Goal: Task Accomplishment & Management: Use online tool/utility

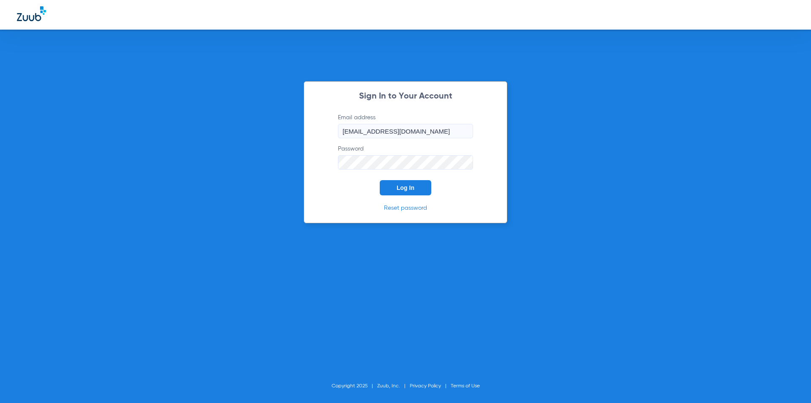
click at [354, 205] on p "Reset password" at bounding box center [405, 208] width 160 height 8
click at [394, 188] on button "Log In" at bounding box center [406, 187] width 52 height 15
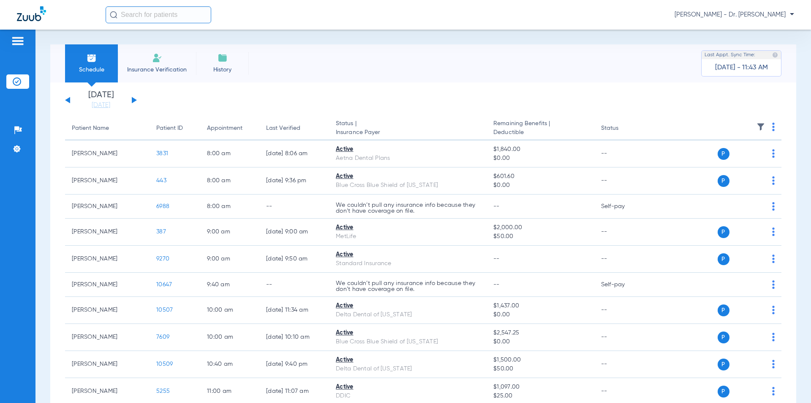
click at [150, 70] on span "Insurance Verification" at bounding box center [156, 69] width 65 height 8
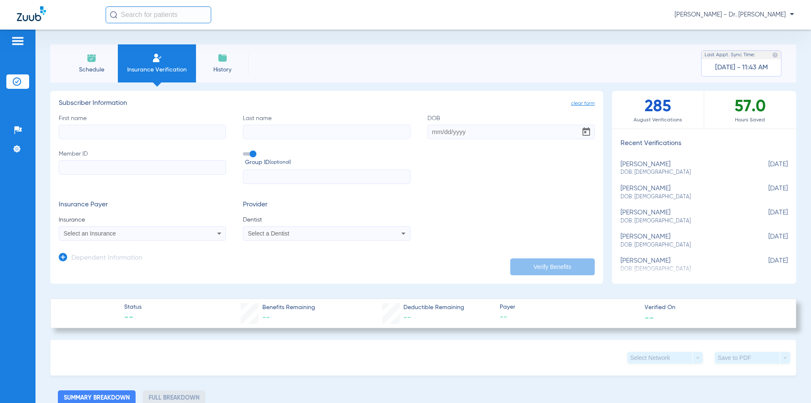
click at [131, 137] on input "First name" at bounding box center [142, 132] width 167 height 14
type input "[PERSON_NAME]"
type input "[DATE]"
click at [94, 163] on input "Member ID" at bounding box center [142, 167] width 167 height 14
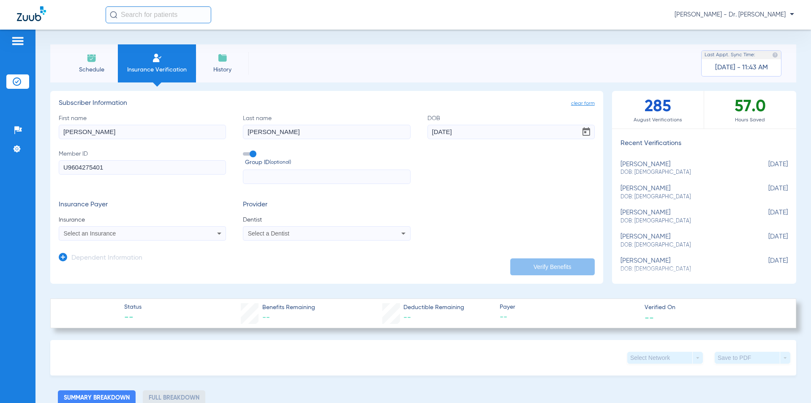
type input "U9604275401"
click at [297, 181] on input "text" at bounding box center [326, 176] width 167 height 14
type input "2"
type input "3215084"
click at [151, 237] on div "Select an Insurance" at bounding box center [142, 233] width 166 height 10
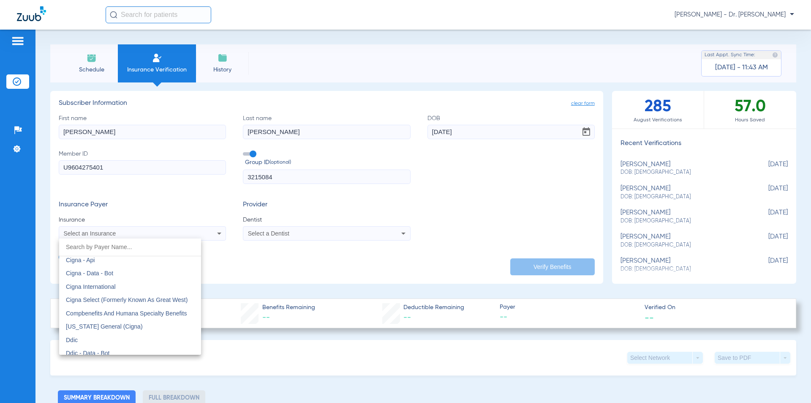
scroll to position [1225, 0]
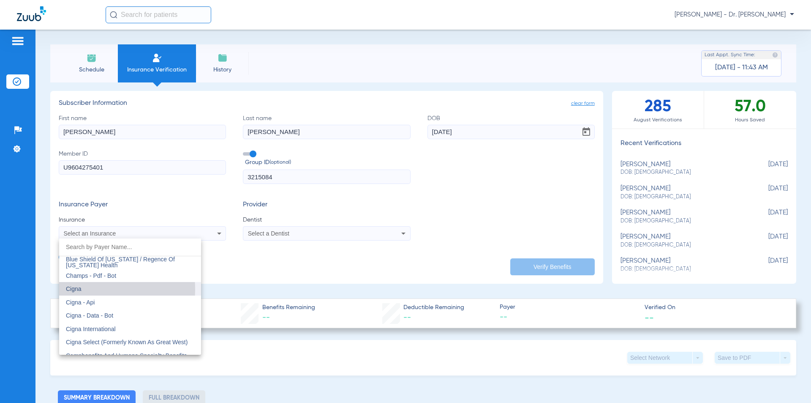
click at [79, 289] on span "Cigna" at bounding box center [74, 288] width 16 height 7
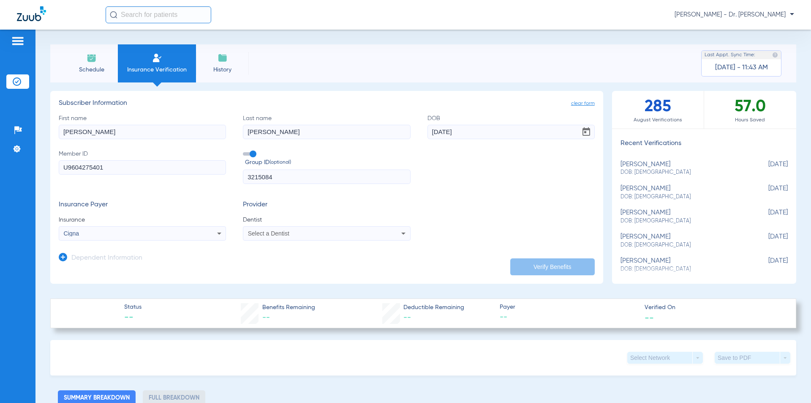
click at [303, 230] on div "Select a Dentist" at bounding box center [311, 233] width 126 height 6
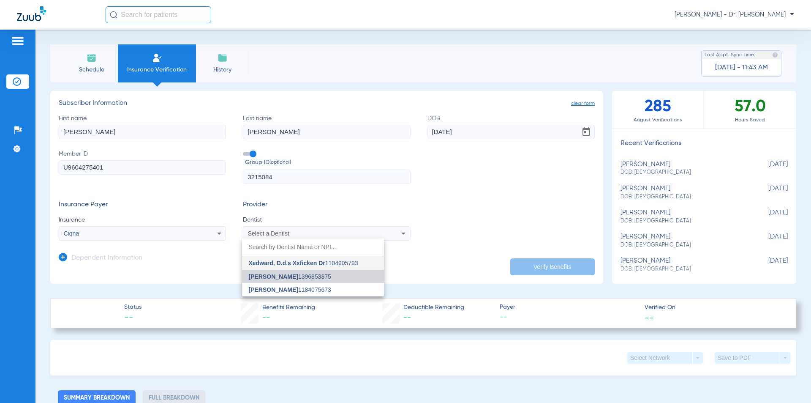
click at [280, 279] on span "[PERSON_NAME]" at bounding box center [273, 276] width 49 height 7
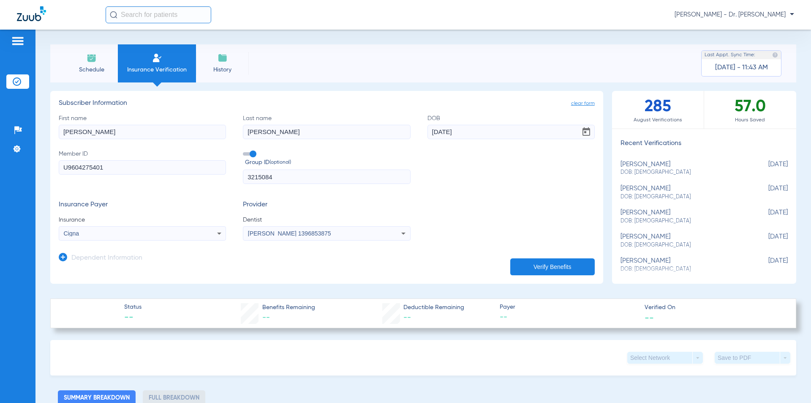
click at [525, 265] on button "Verify Benefits" at bounding box center [552, 266] width 84 height 17
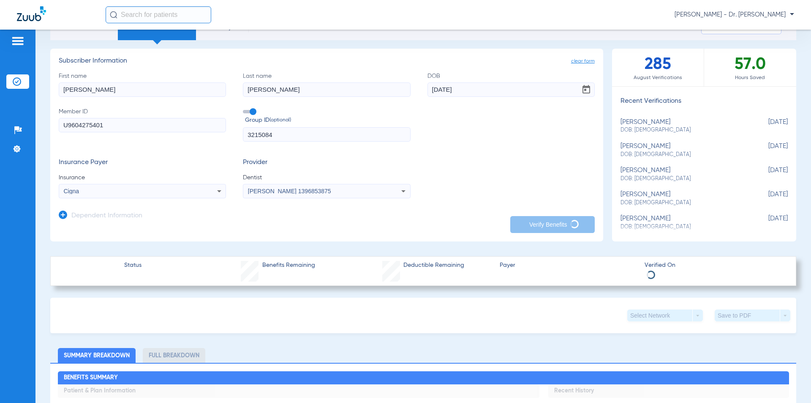
scroll to position [127, 0]
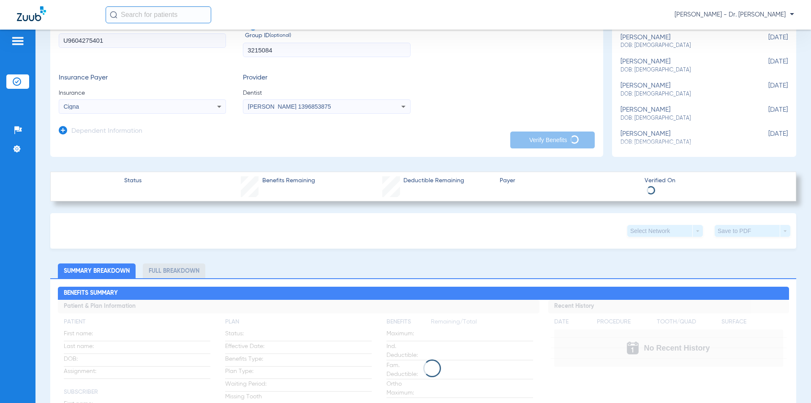
click at [380, 263] on ul "Summary Breakdown Full Breakdown" at bounding box center [423, 270] width 746 height 15
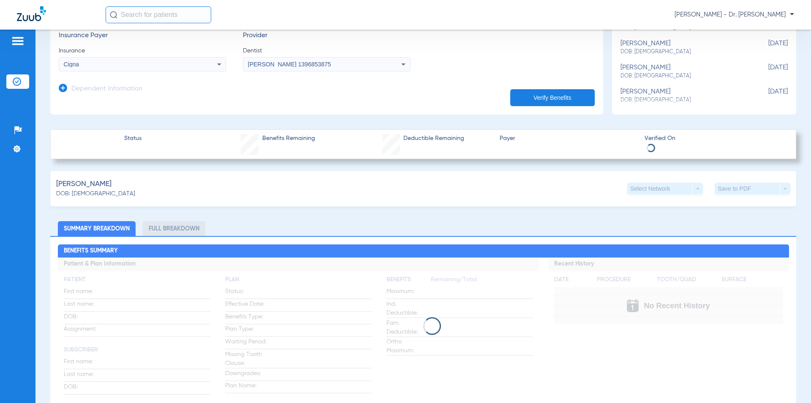
scroll to position [0, 0]
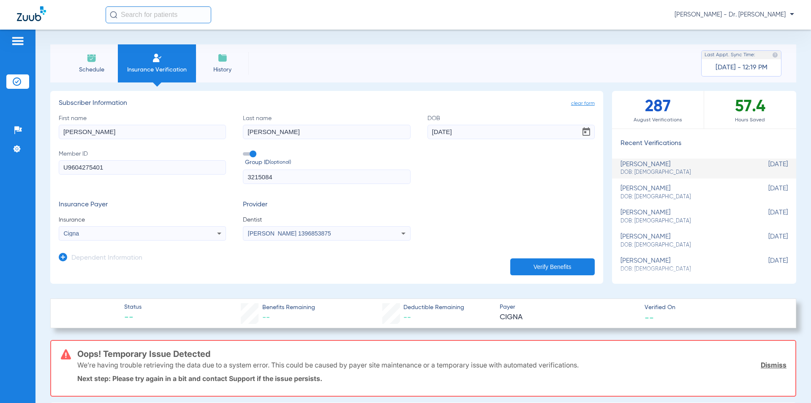
click at [89, 131] on input "[PERSON_NAME]" at bounding box center [142, 132] width 167 height 14
type input "r"
type input "[PERSON_NAME]"
drag, startPoint x: 267, startPoint y: 131, endPoint x: 212, endPoint y: 131, distance: 55.3
click at [212, 131] on div "First name [PERSON_NAME] Last name [PERSON_NAME] DOB [DEMOGRAPHIC_DATA] Member …" at bounding box center [327, 149] width 536 height 70
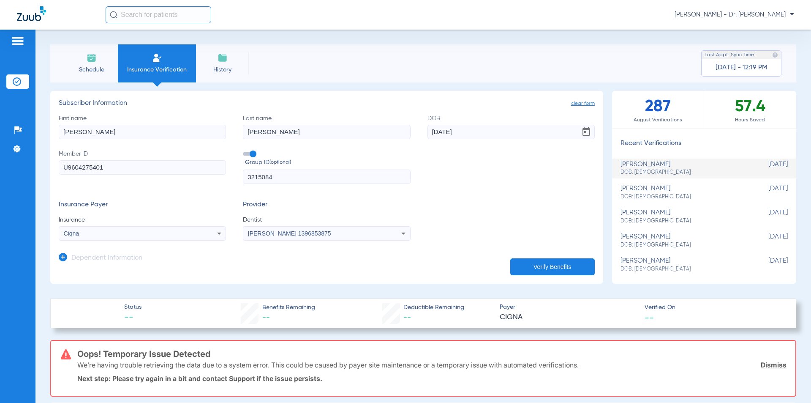
type input "[PERSON_NAME]"
click at [541, 264] on button "Verify Benefits" at bounding box center [552, 266] width 84 height 17
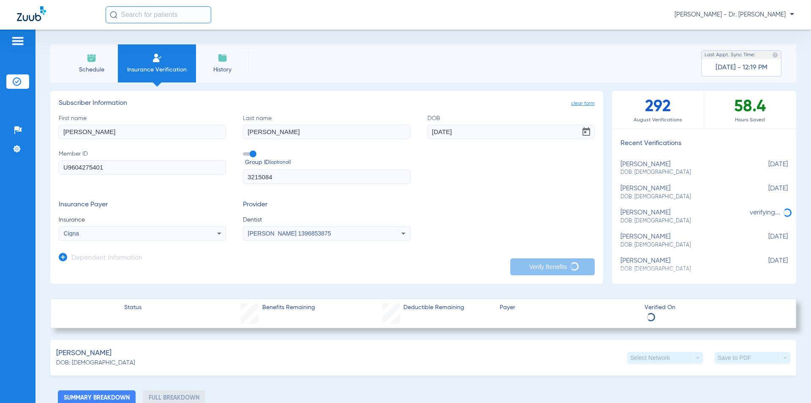
scroll to position [84, 0]
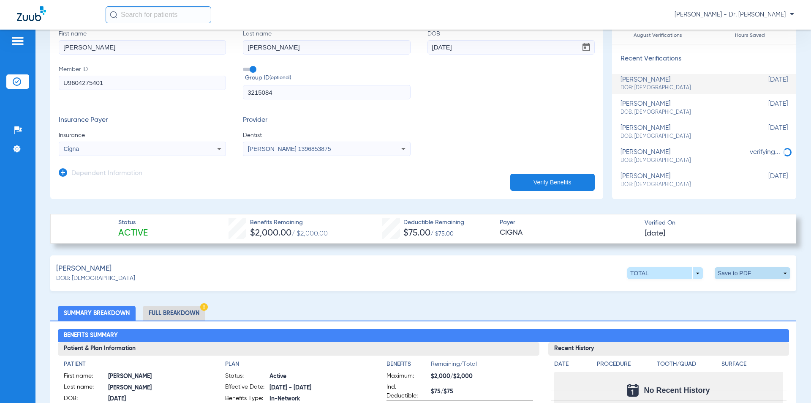
click at [719, 273] on span at bounding box center [753, 273] width 76 height 12
click at [677, 290] on span "Save to PDF" at bounding box center [682, 289] width 33 height 6
